Goal: Transaction & Acquisition: Purchase product/service

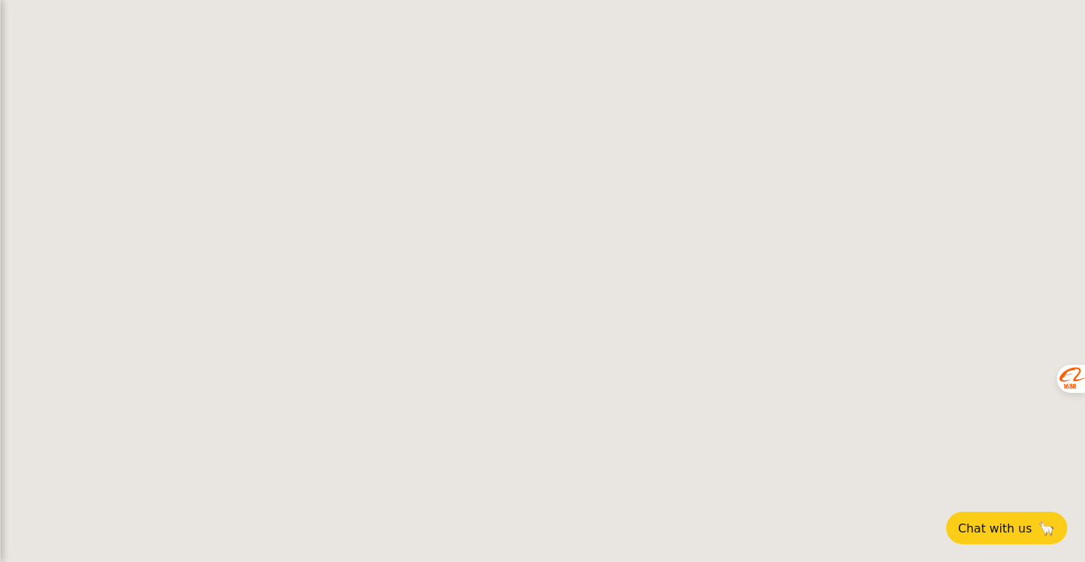
select select
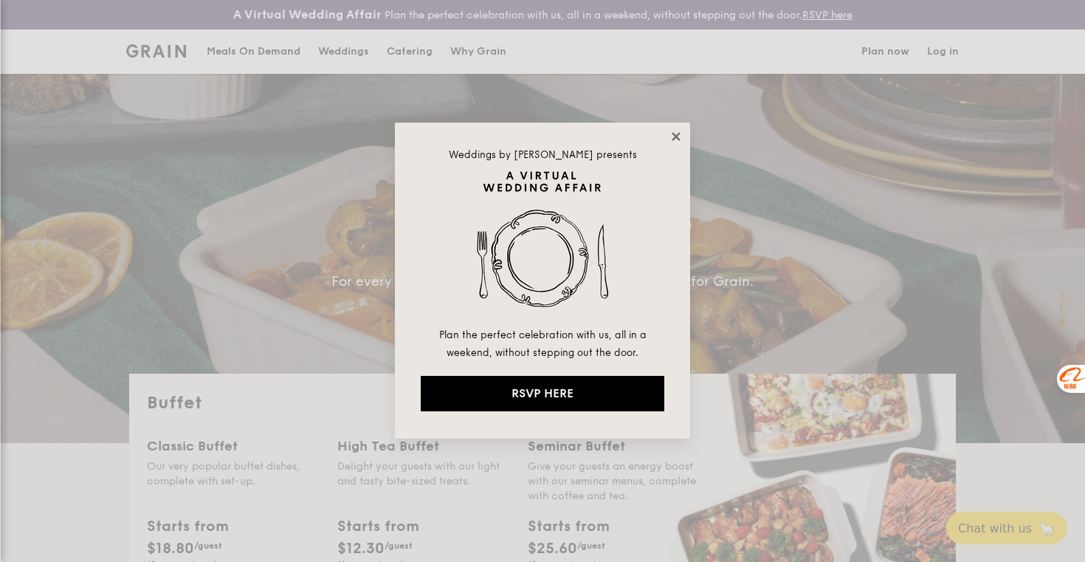
click at [677, 137] on icon at bounding box center [676, 136] width 8 height 8
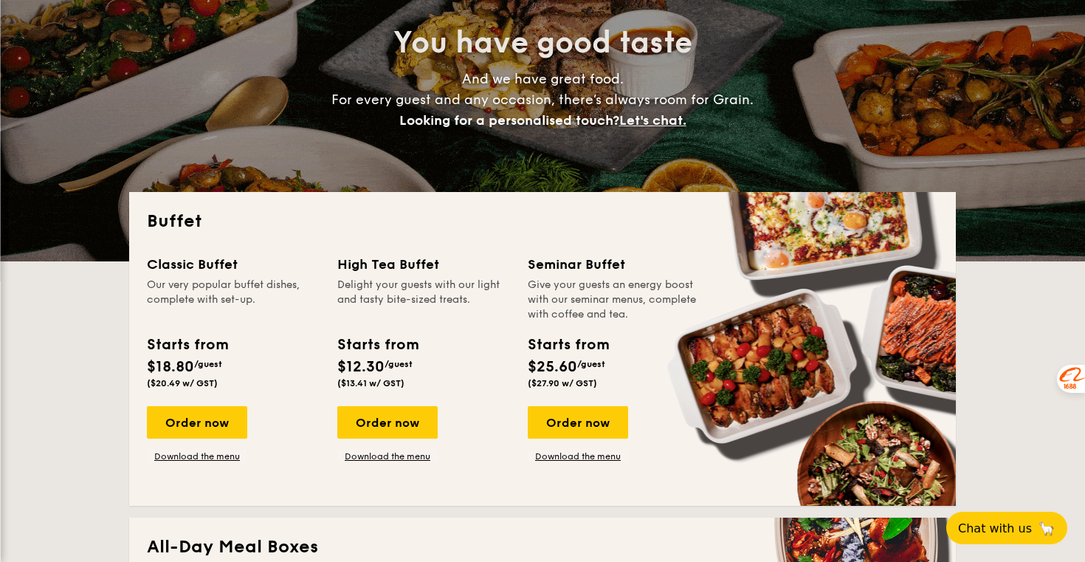
scroll to position [181, 0]
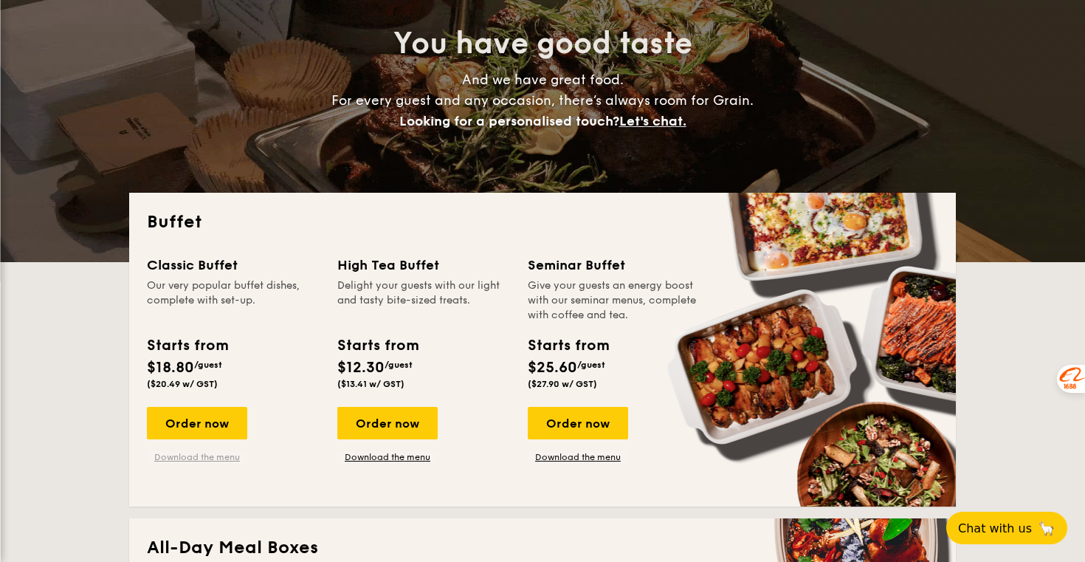
click at [191, 458] on link "Download the menu" at bounding box center [197, 457] width 100 height 12
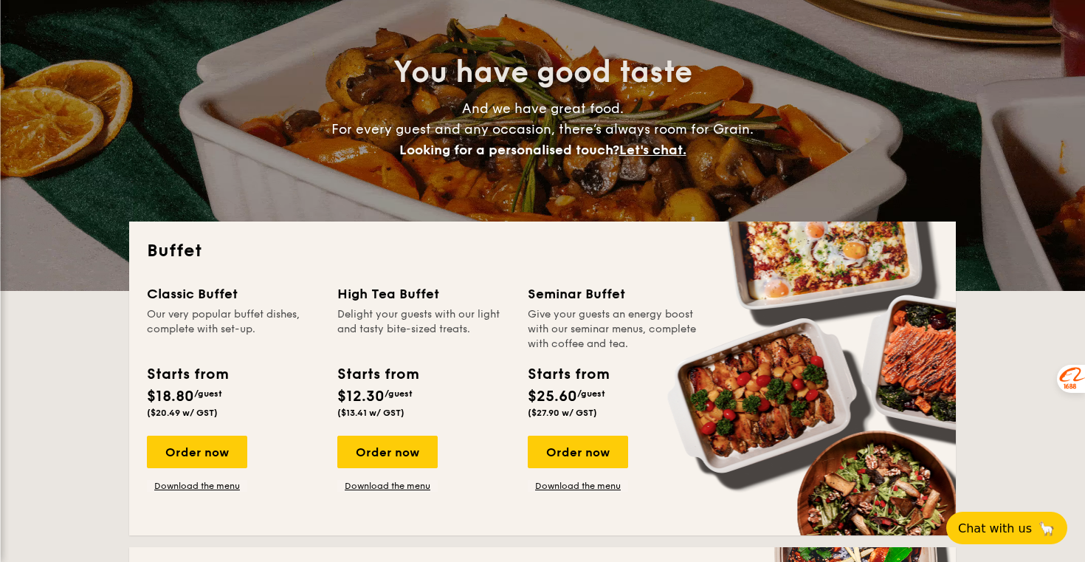
scroll to position [228, 0]
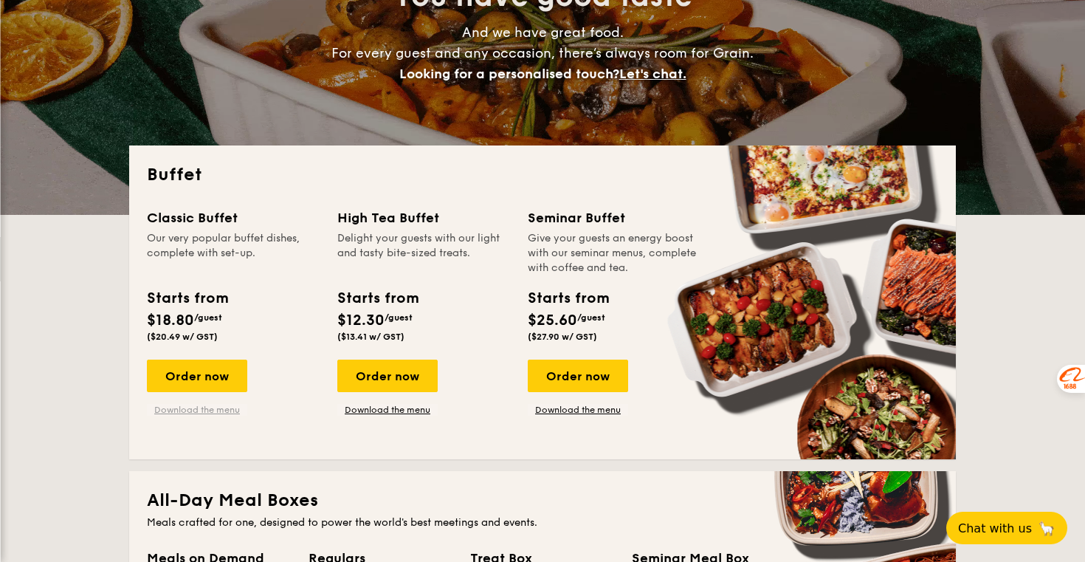
click at [176, 406] on link "Download the menu" at bounding box center [197, 410] width 100 height 12
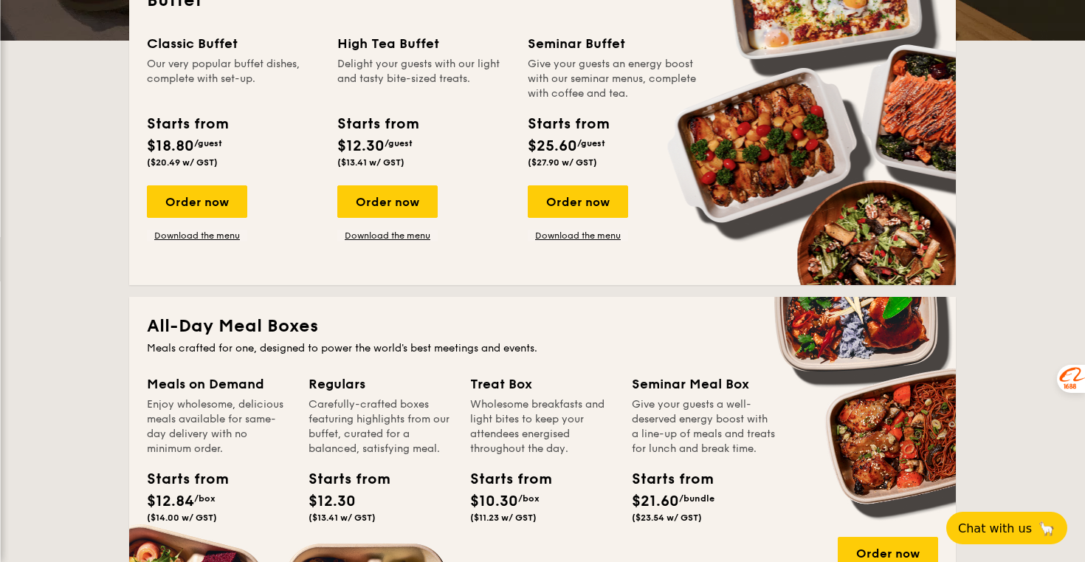
scroll to position [481, 0]
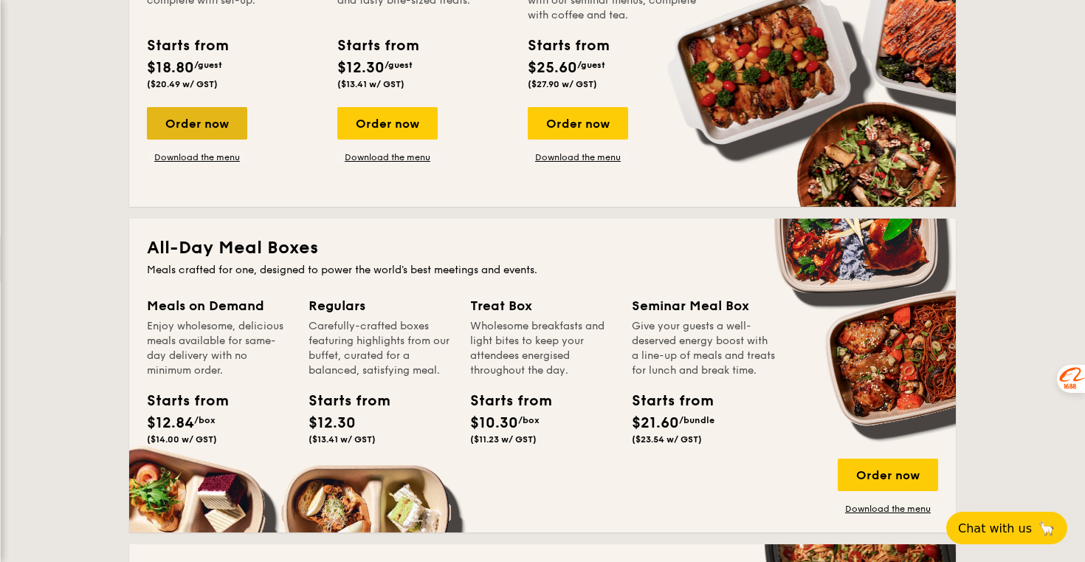
click at [176, 121] on div "Order now" at bounding box center [197, 123] width 100 height 32
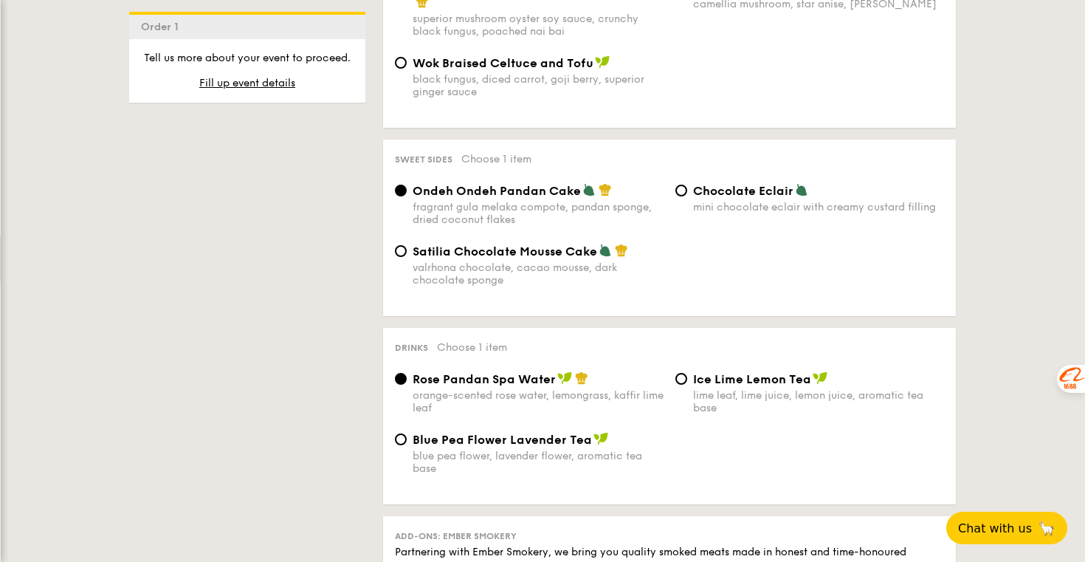
scroll to position [1237, 0]
click at [681, 196] on input "Chocolate Eclair mini chocolate eclair with creamy custard filling" at bounding box center [682, 190] width 12 height 12
radio input "true"
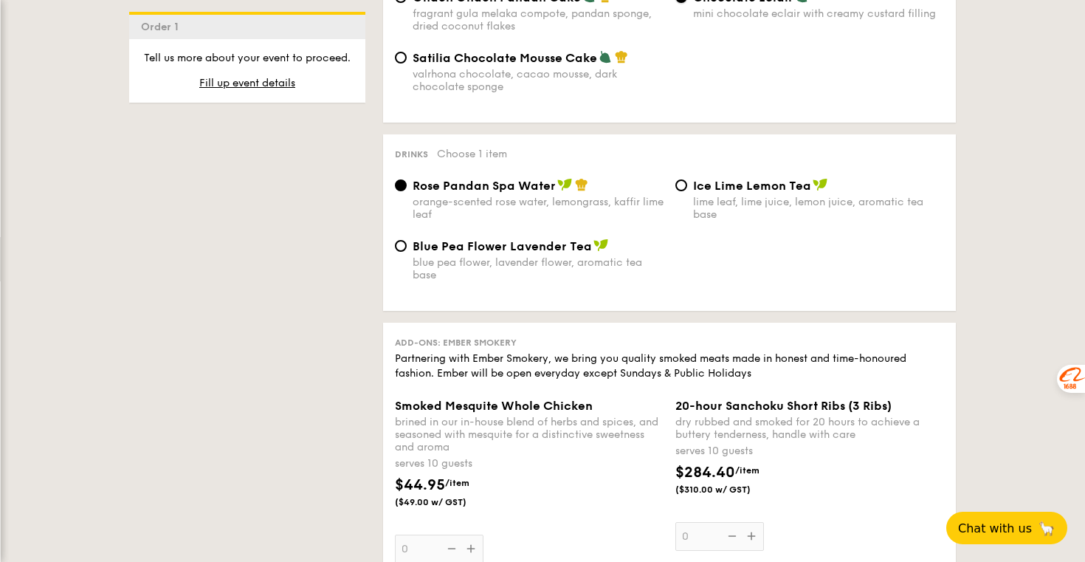
scroll to position [1431, 0]
click at [566, 253] on span "Blue Pea Flower Lavender Tea" at bounding box center [502, 245] width 179 height 14
click at [407, 251] on input "Blue Pea Flower Lavender Tea blue pea flower, lavender flower, aromatic tea base" at bounding box center [401, 245] width 12 height 12
radio input "true"
click at [764, 187] on span "Ice Lime Lemon Tea" at bounding box center [752, 185] width 118 height 14
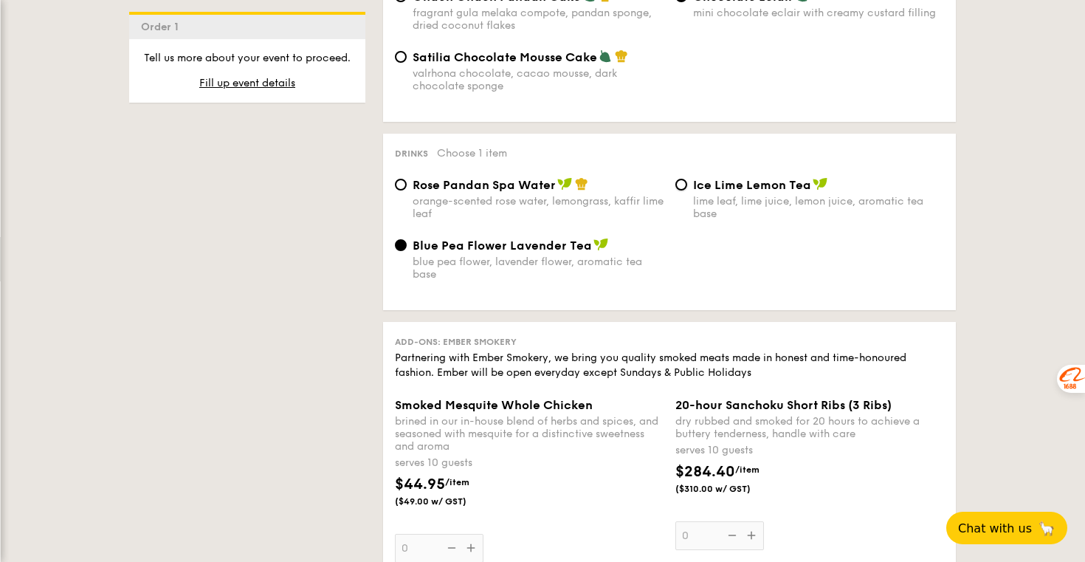
click at [687, 187] on input "Ice Lime Lemon Tea lime leaf, lime juice, lemon juice, aromatic tea base" at bounding box center [682, 185] width 12 height 12
radio input "true"
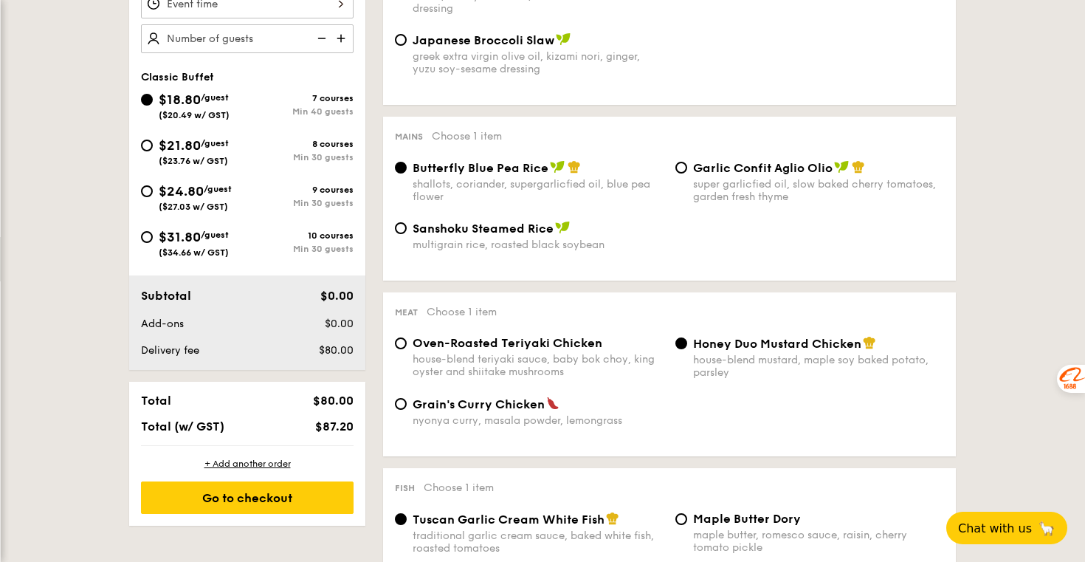
scroll to position [444, 0]
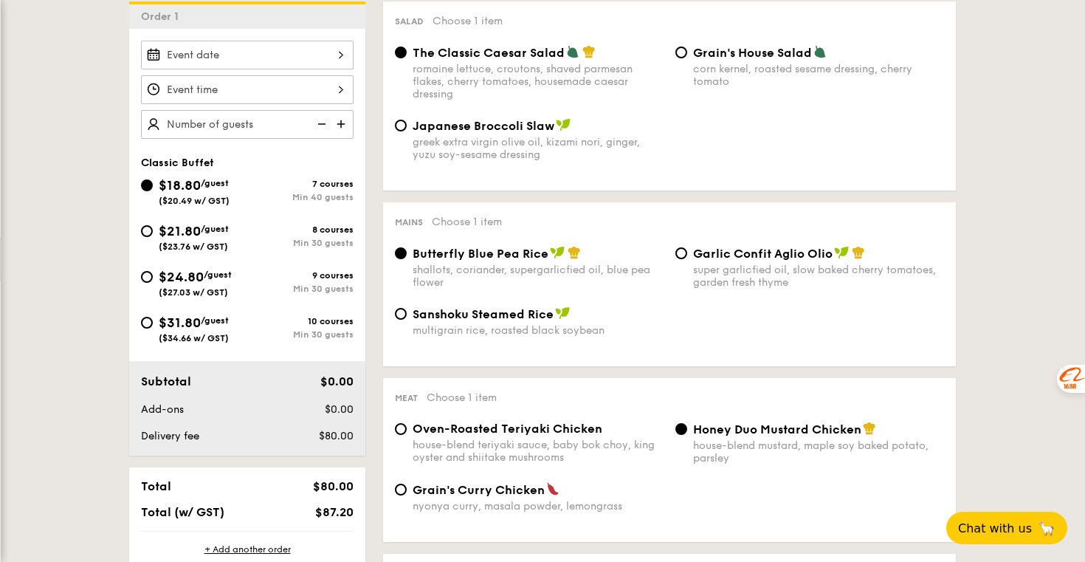
click at [281, 49] on div at bounding box center [247, 55] width 213 height 29
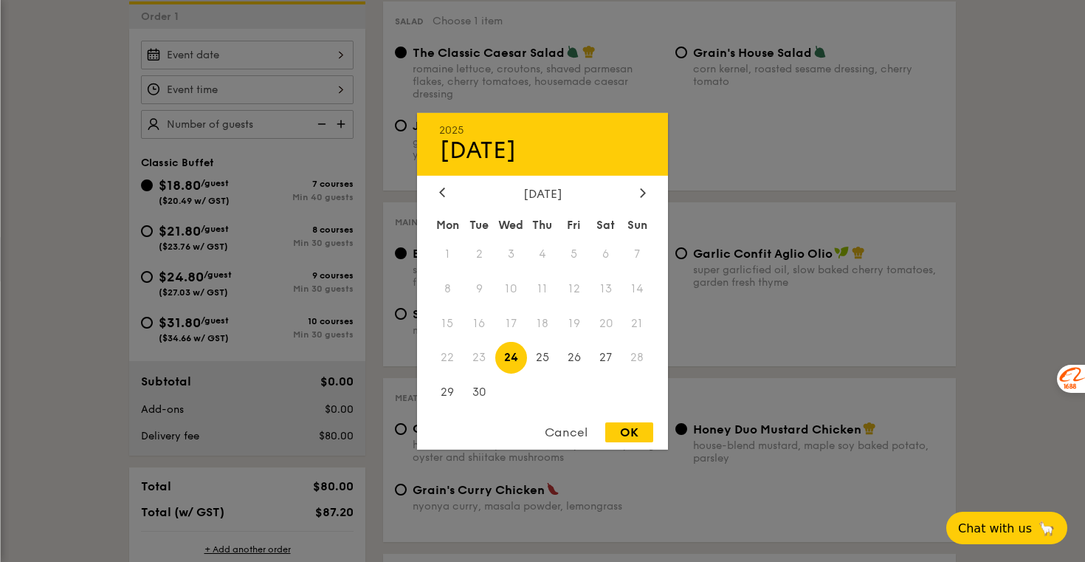
click at [632, 186] on div "[DATE]" at bounding box center [542, 193] width 207 height 14
click at [643, 188] on icon at bounding box center [643, 193] width 6 height 10
click at [633, 286] on span "12" at bounding box center [638, 288] width 32 height 32
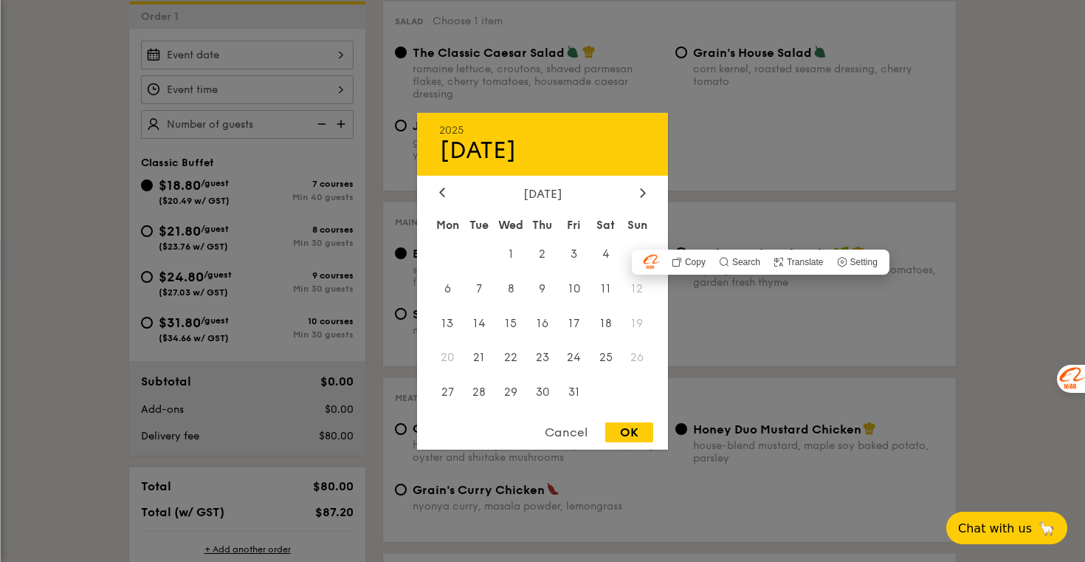
click at [558, 424] on div "Cancel" at bounding box center [566, 432] width 72 height 20
